Goal: Task Accomplishment & Management: Use online tool/utility

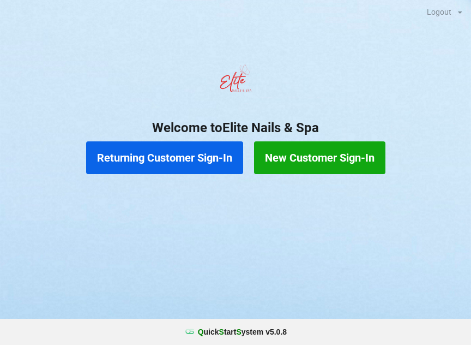
click at [165, 150] on button "Returning Customer Sign-In" at bounding box center [164, 157] width 157 height 33
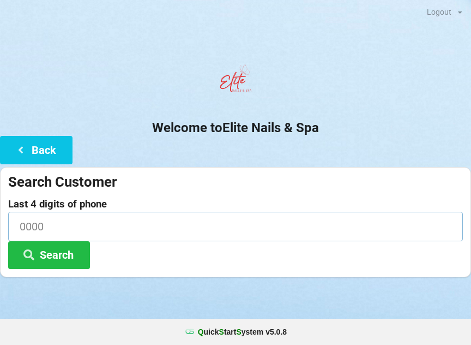
click at [45, 227] on input at bounding box center [235, 226] width 455 height 29
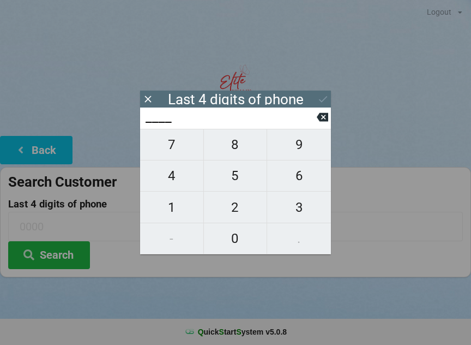
click at [300, 152] on span "9" at bounding box center [299, 144] width 64 height 23
type input "9___"
click at [298, 152] on span "9" at bounding box center [299, 144] width 64 height 23
type input "99__"
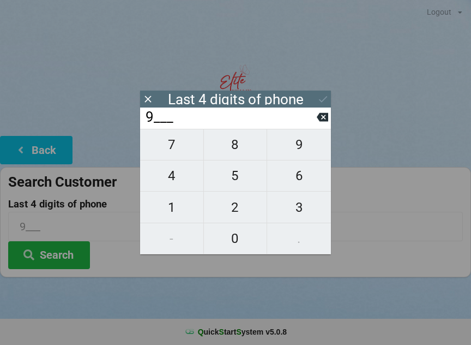
type input "99__"
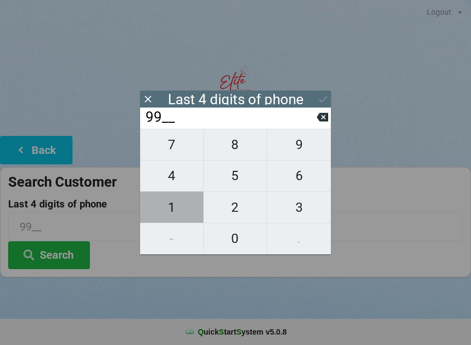
click at [174, 210] on span "1" at bounding box center [171, 207] width 63 height 23
type input "991_"
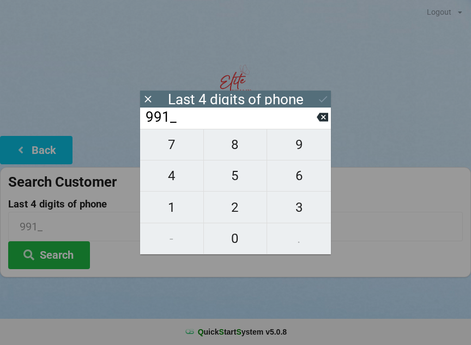
click at [239, 180] on span "5" at bounding box center [235, 175] width 63 height 23
type input "9915"
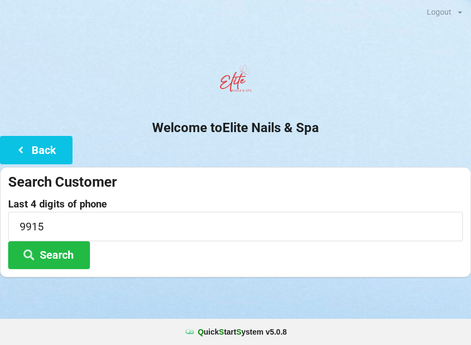
click at [98, 299] on div at bounding box center [235, 290] width 471 height 27
click at [52, 252] on button "Search" at bounding box center [49, 255] width 82 height 28
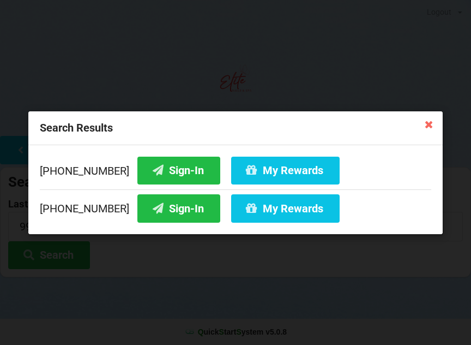
click at [148, 157] on button "Sign-In" at bounding box center [178, 170] width 83 height 28
